Goal: Transaction & Acquisition: Purchase product/service

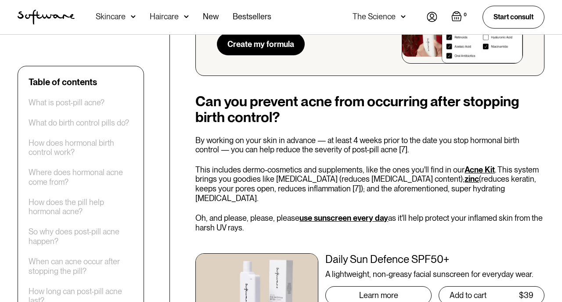
scroll to position [2436, 0]
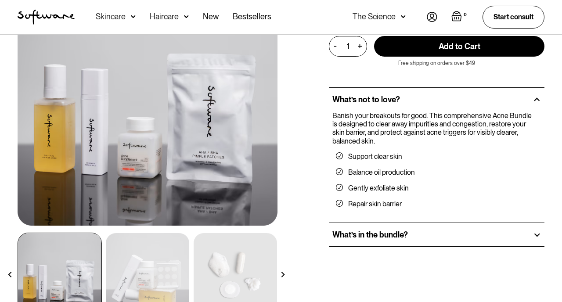
scroll to position [100, 0]
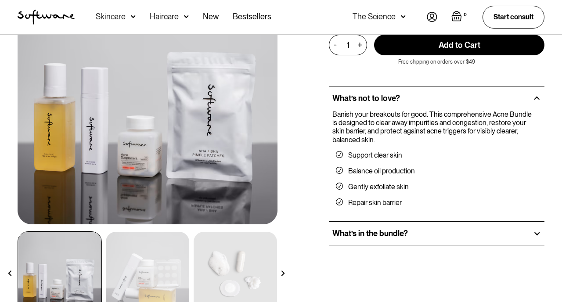
click at [361, 233] on h2 "What’s in the bundle?" at bounding box center [369, 234] width 75 height 10
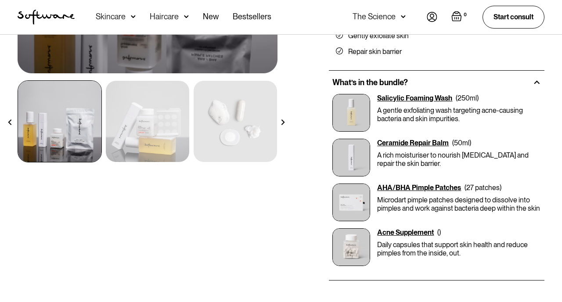
scroll to position [253, 0]
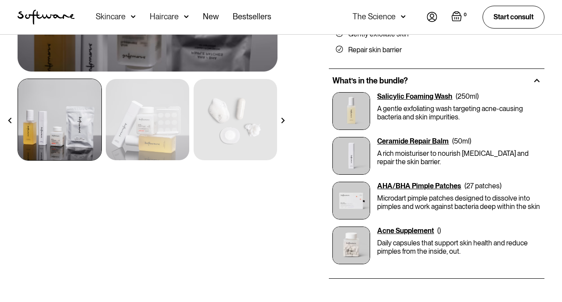
click at [402, 232] on div "Acne Supplement" at bounding box center [405, 230] width 57 height 8
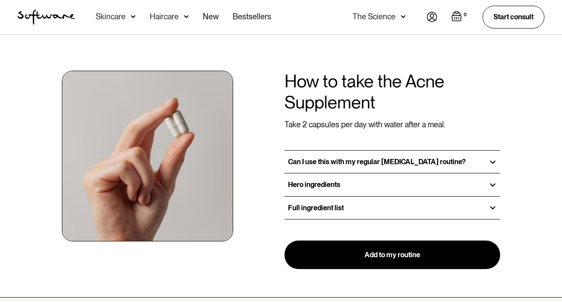
scroll to position [643, 0]
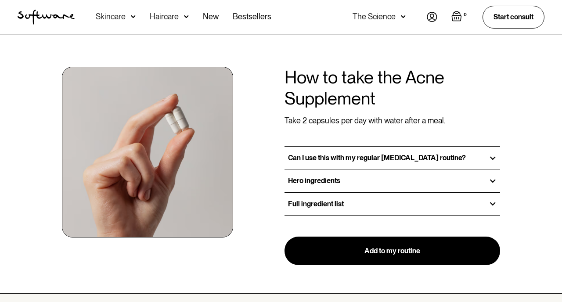
click at [362, 211] on div "Full ingredient list" at bounding box center [391, 204] width 215 height 22
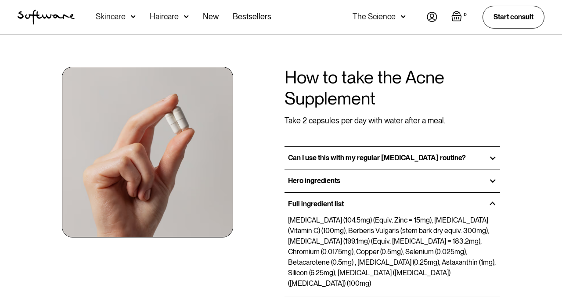
click at [351, 176] on div "Hero ingredients" at bounding box center [391, 180] width 215 height 22
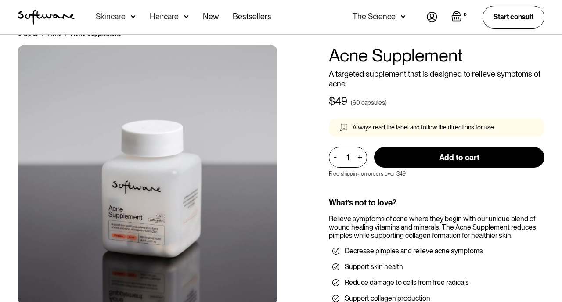
scroll to position [0, 0]
